Goal: Task Accomplishment & Management: Manage account settings

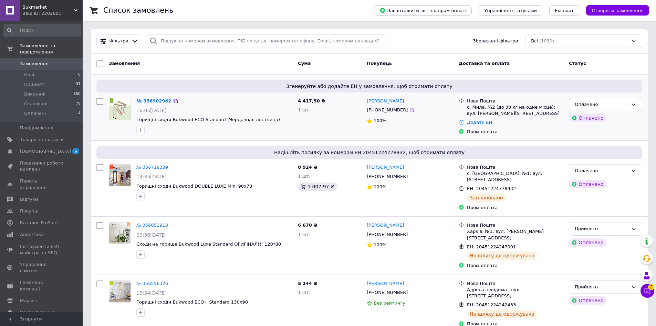
click at [155, 101] on link "№ 356902982" at bounding box center [153, 100] width 35 height 5
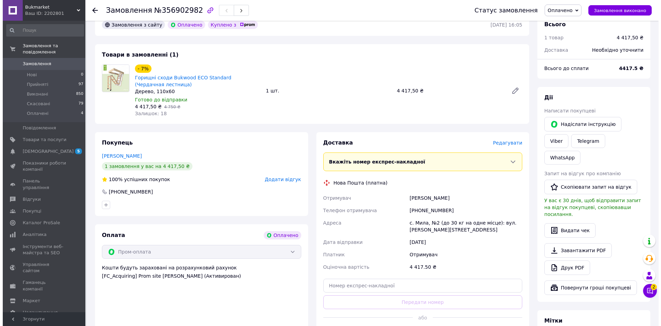
scroll to position [200, 0]
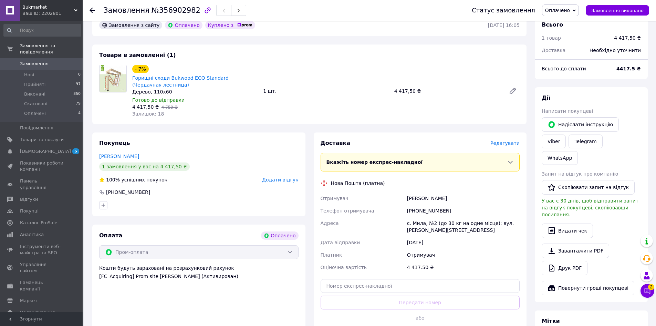
click at [511, 140] on span "Редагувати" at bounding box center [505, 143] width 29 height 6
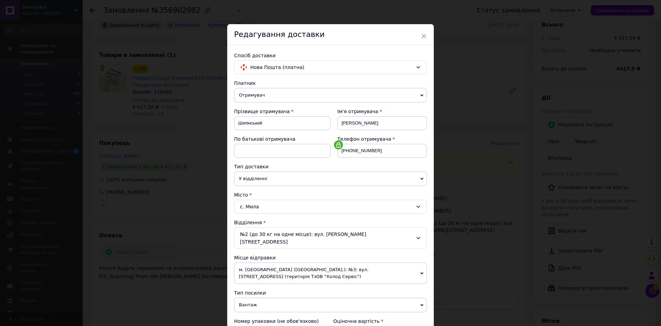
click at [367, 235] on div "№2 (до 30 кг на одне місце): вул. [PERSON_NAME][STREET_ADDRESS]" at bounding box center [330, 237] width 193 height 21
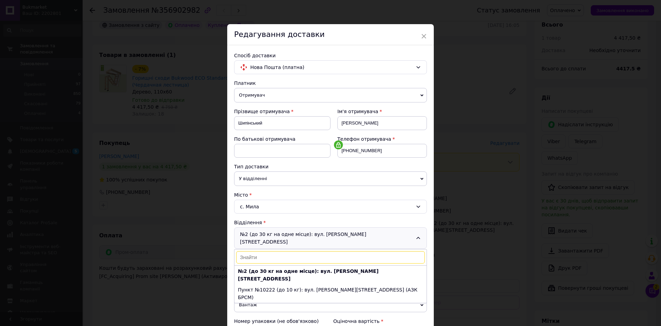
click at [417, 235] on icon at bounding box center [419, 238] width 6 height 6
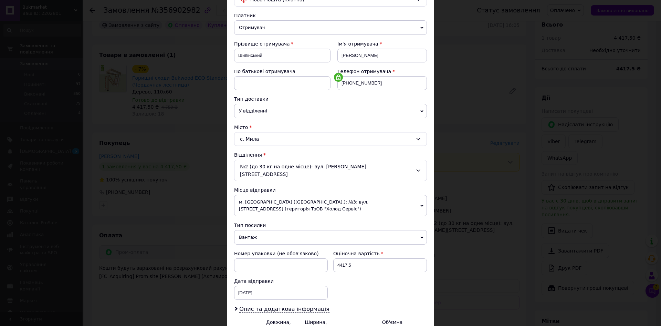
scroll to position [139, 0]
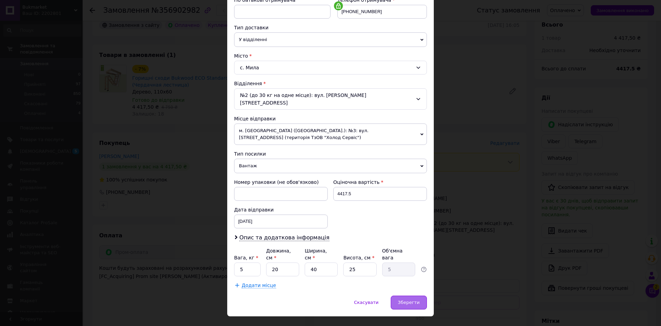
click at [412, 299] on span "Зберегти" at bounding box center [409, 301] width 22 height 5
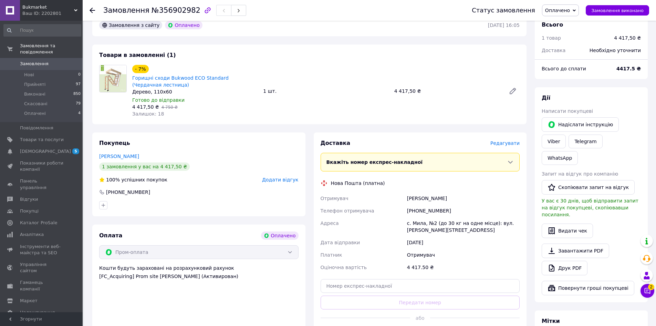
click at [507, 140] on span "Редагувати" at bounding box center [505, 143] width 29 height 6
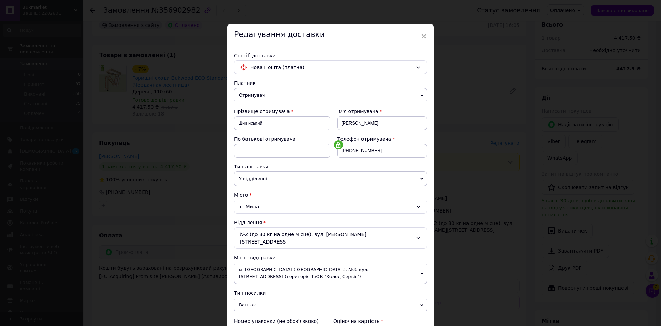
click at [268, 207] on div "с. Мила" at bounding box center [330, 206] width 193 height 14
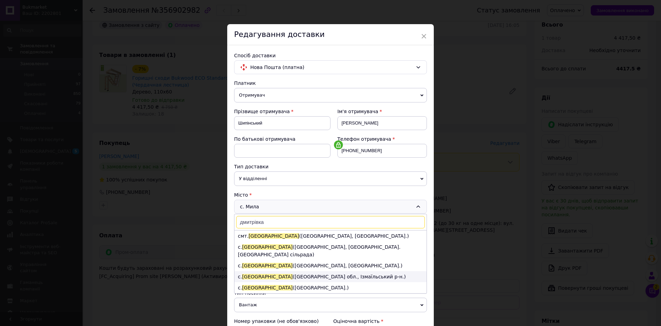
scroll to position [0, 0]
type input "дмитрівка"
click at [306, 246] on li "с. [GEOGRAPHIC_DATA] ([GEOGRAPHIC_DATA], [GEOGRAPHIC_DATA]. [GEOGRAPHIC_DATA] с…" at bounding box center [331, 250] width 192 height 19
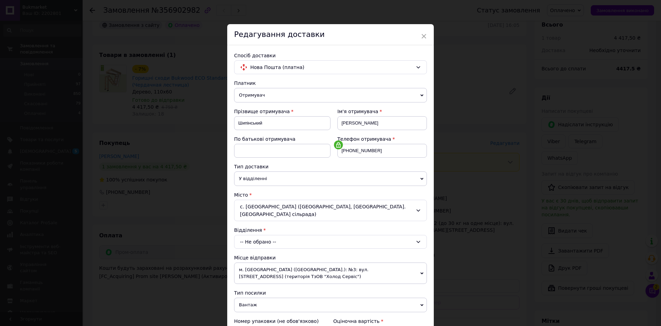
click at [280, 237] on div "-- Не обрано --" at bounding box center [330, 242] width 193 height 14
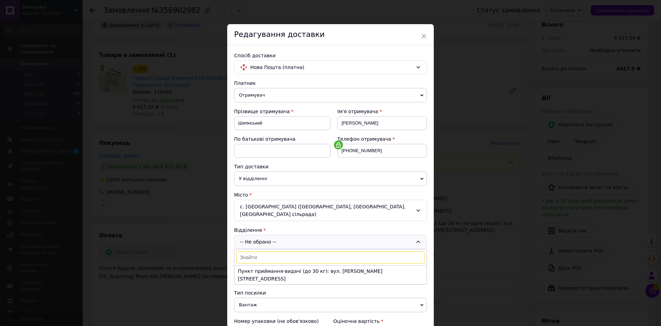
click at [324, 208] on div "с. [GEOGRAPHIC_DATA] ([GEOGRAPHIC_DATA], [GEOGRAPHIC_DATA]. [GEOGRAPHIC_DATA] с…" at bounding box center [330, 209] width 193 height 21
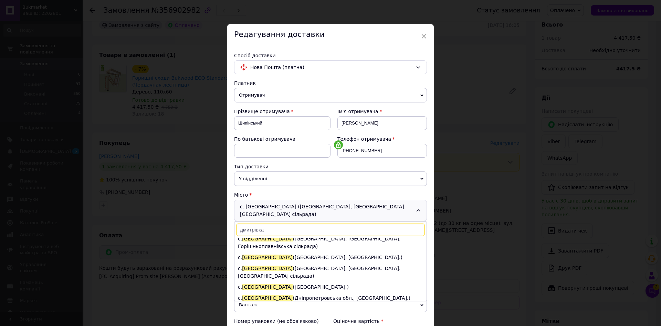
scroll to position [89, 0]
type input "дмитрівка"
click at [311, 263] on li "с. [GEOGRAPHIC_DATA] ([GEOGRAPHIC_DATA], [GEOGRAPHIC_DATA]. [GEOGRAPHIC_DATA] с…" at bounding box center [331, 272] width 192 height 19
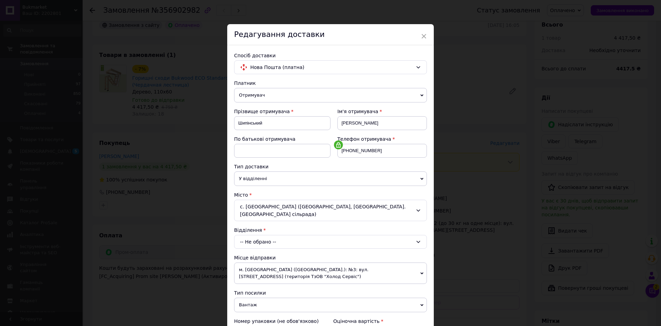
click at [293, 235] on div "-- Не обрано --" at bounding box center [330, 242] width 193 height 14
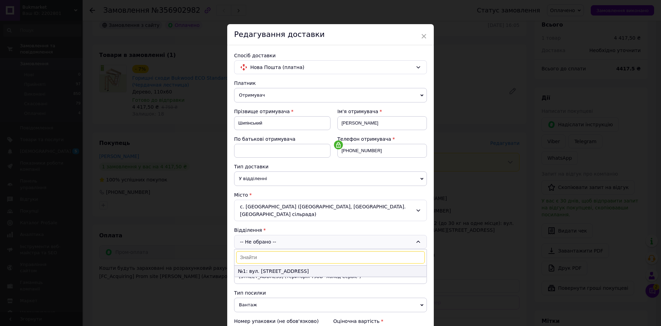
click at [273, 265] on li "№1: вул. [STREET_ADDRESS]" at bounding box center [331, 270] width 192 height 11
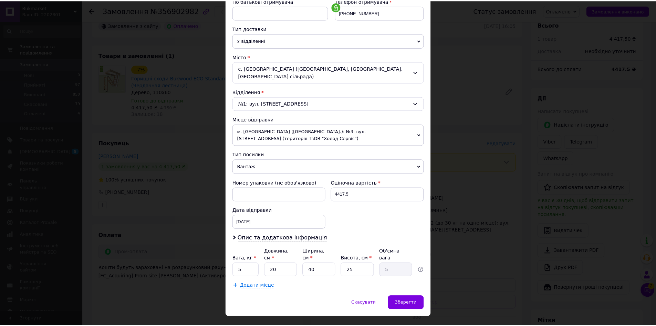
scroll to position [138, 0]
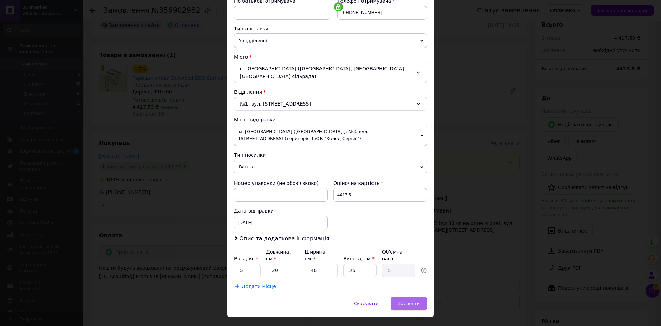
click at [412, 300] on span "Зберегти" at bounding box center [409, 302] width 22 height 5
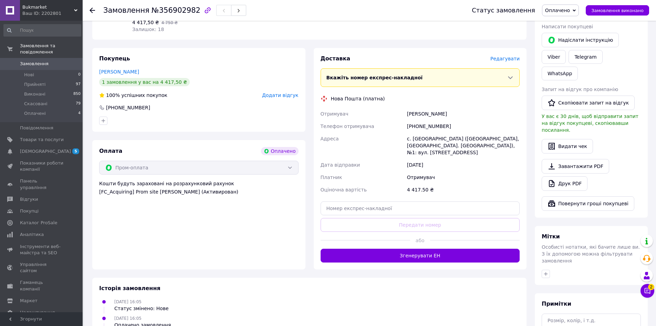
scroll to position [285, 0]
click at [552, 313] on textarea at bounding box center [591, 331] width 99 height 37
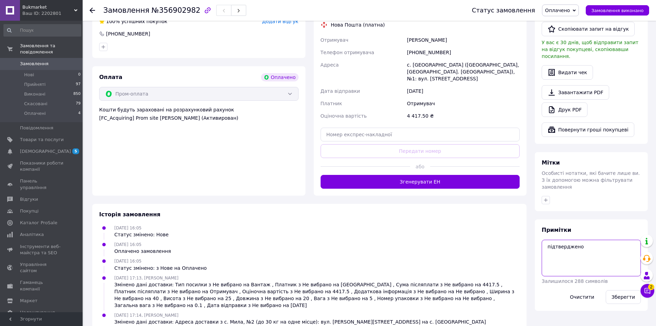
scroll to position [358, 0]
type textarea "підтверджено"
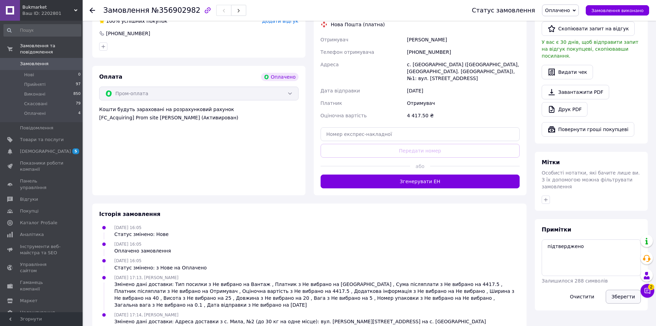
click at [622, 289] on button "Зберегти" at bounding box center [623, 296] width 35 height 14
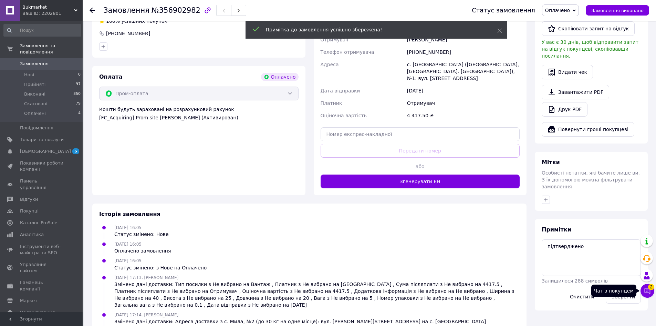
click at [645, 293] on icon at bounding box center [647, 290] width 7 height 7
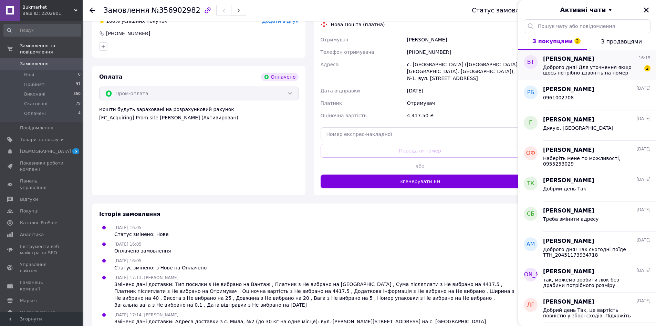
click at [572, 73] on span "Доброго дня! Для уточнення якщо щось потрібно дзвоніть на номер 0979318815 [PER…" at bounding box center [592, 69] width 98 height 11
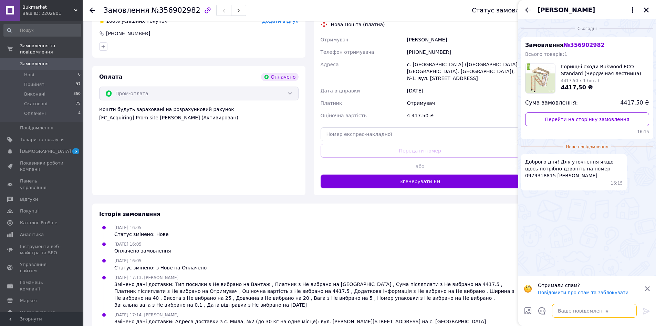
click at [566, 309] on textarea at bounding box center [594, 311] width 85 height 14
type textarea "ок"
click at [647, 308] on icon at bounding box center [647, 311] width 8 height 8
